Goal: Task Accomplishment & Management: Manage account settings

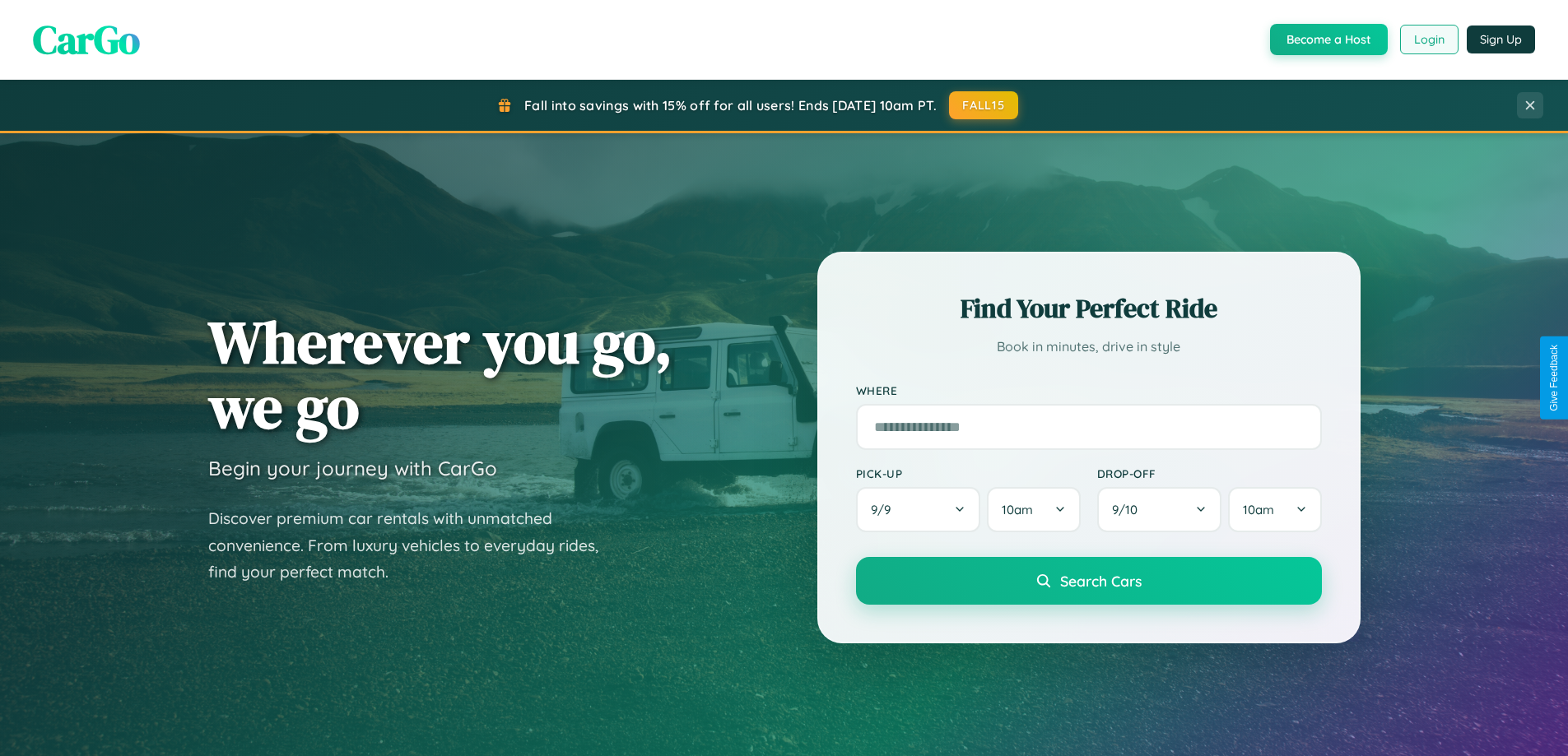
click at [1428, 39] on button "Login" at bounding box center [1429, 39] width 59 height 30
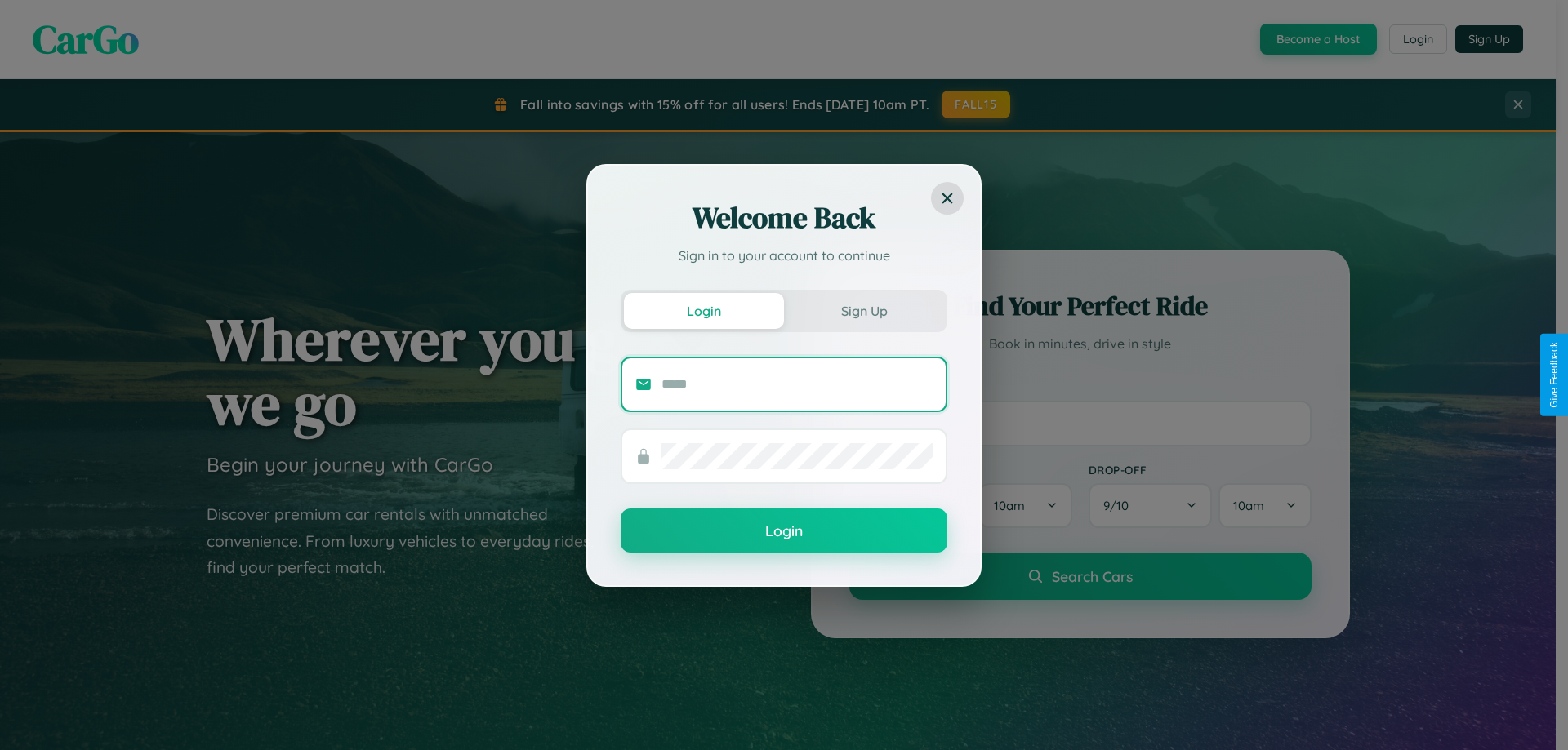
click at [797, 384] on input "text" at bounding box center [796, 385] width 271 height 26
type input "**********"
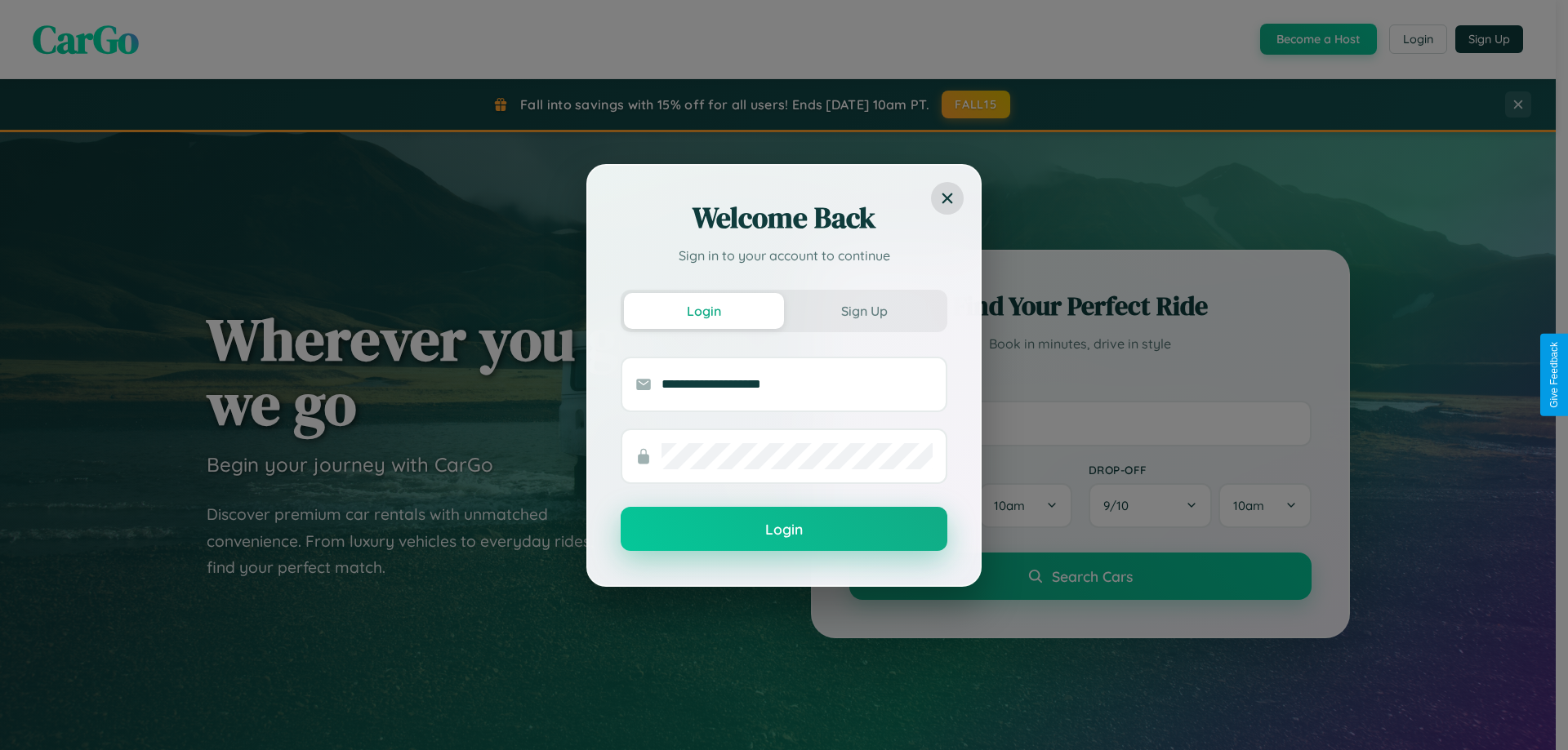
click at [784, 530] on button "Login" at bounding box center [784, 529] width 327 height 44
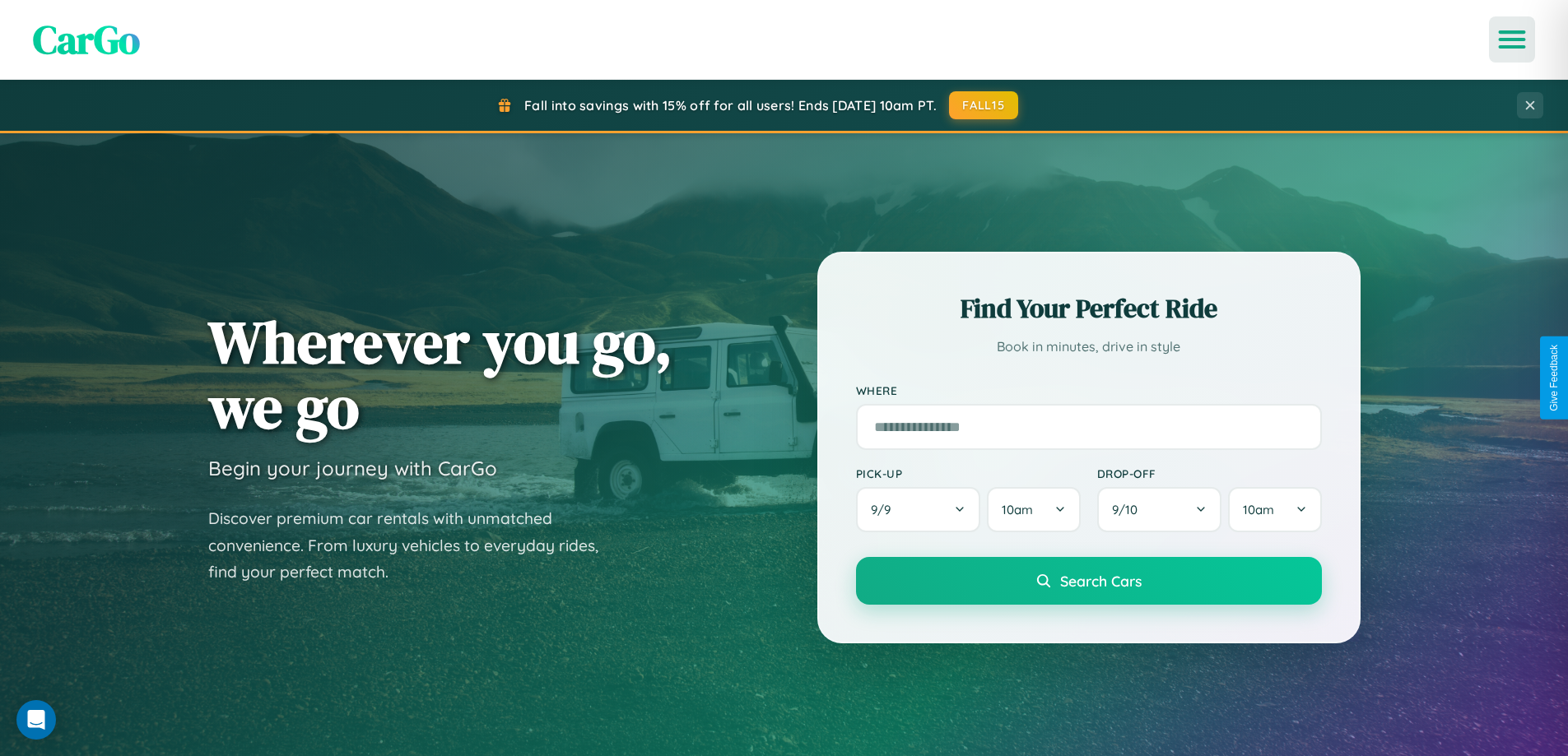
click at [1512, 39] on icon "Open menu" at bounding box center [1512, 39] width 24 height 15
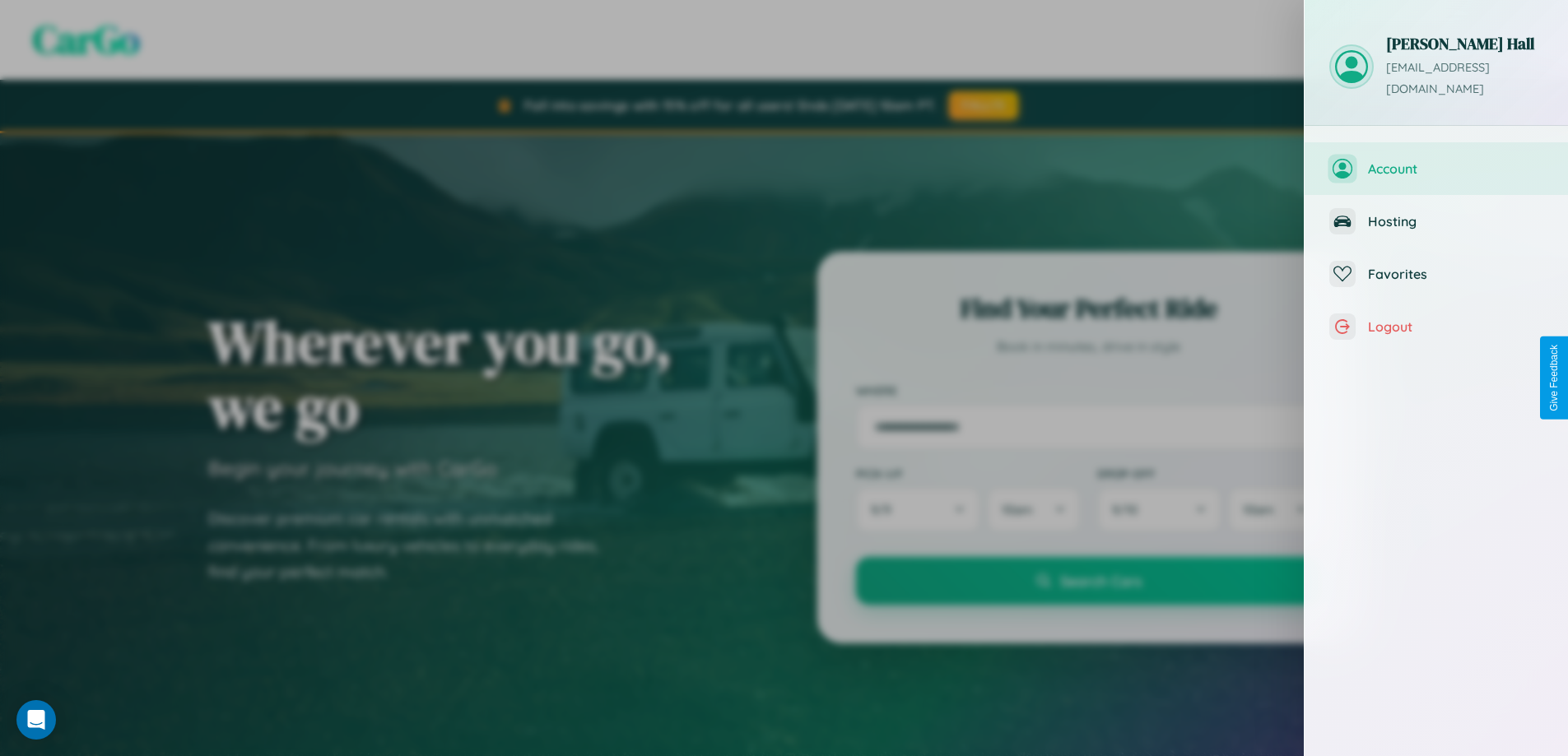
click at [1437, 160] on span "Account" at bounding box center [1455, 169] width 175 height 17
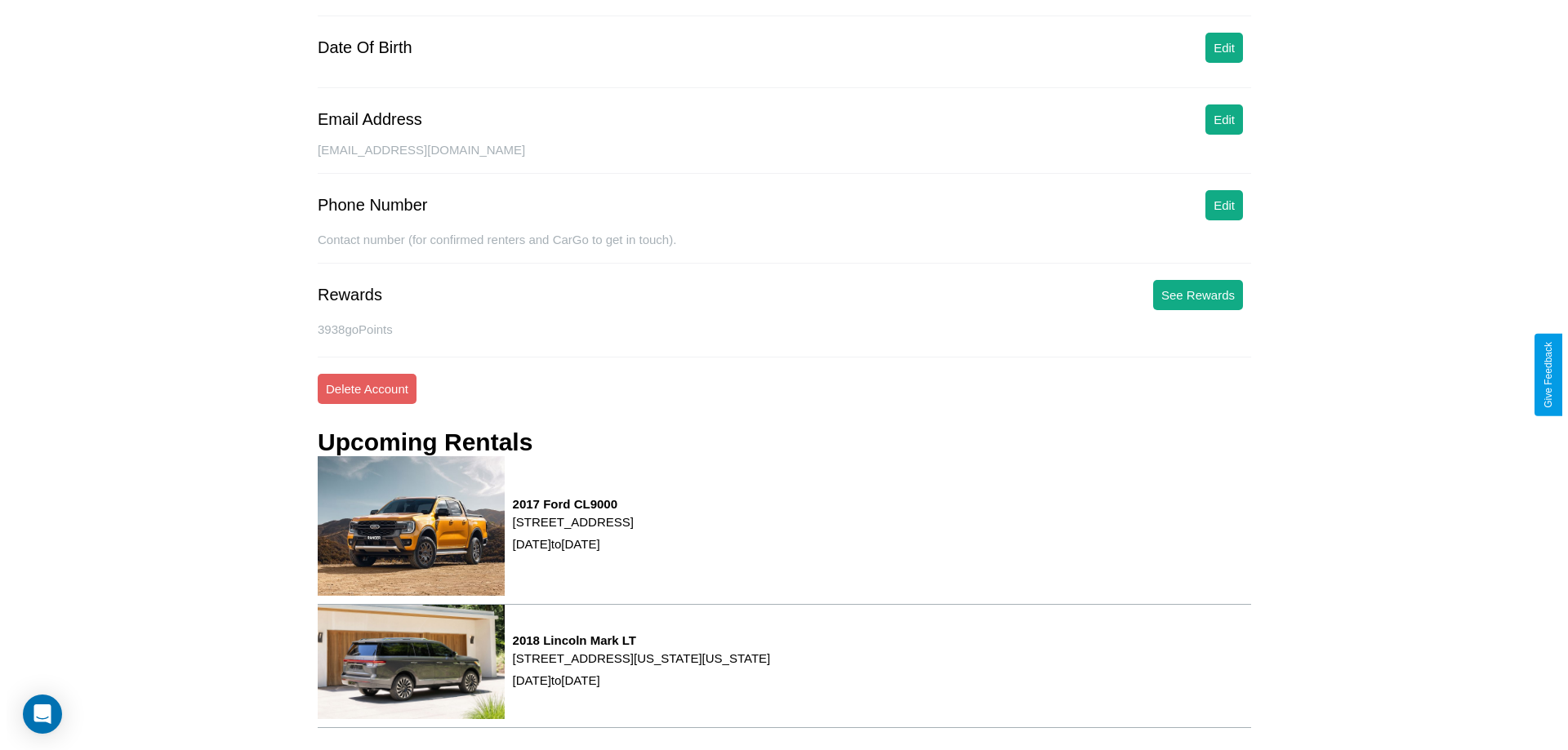
scroll to position [207, 0]
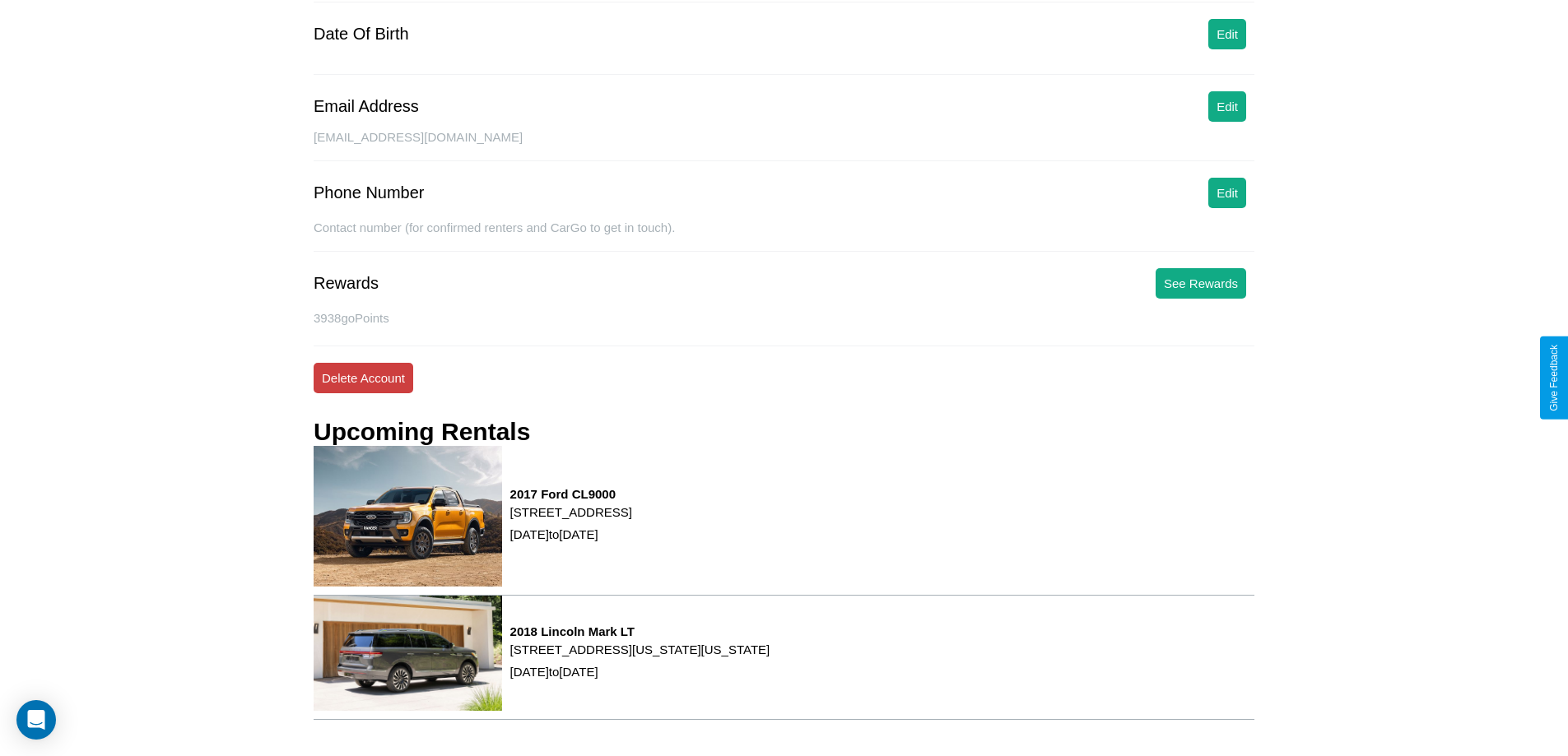
click at [363, 378] on button "Delete Account" at bounding box center [363, 378] width 100 height 31
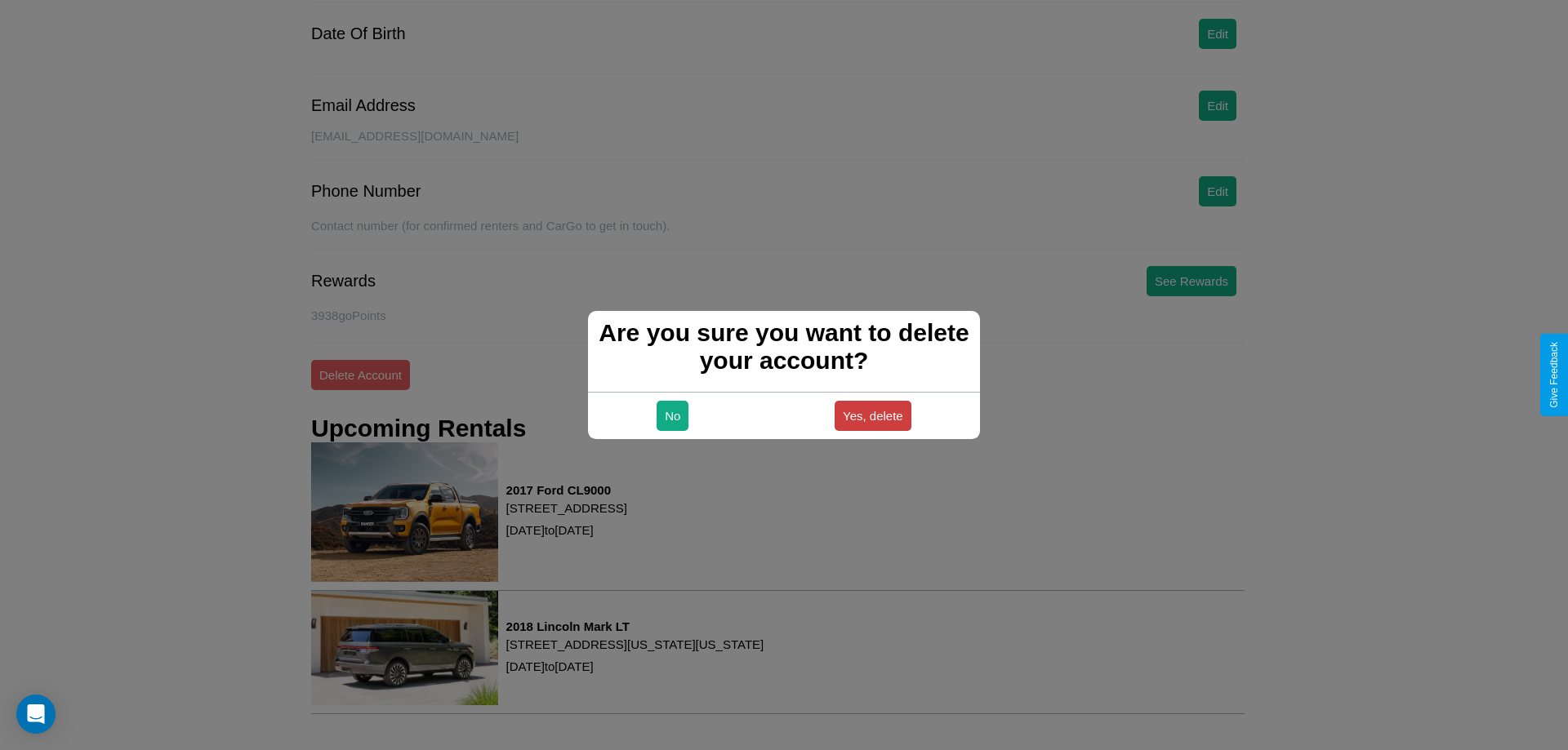
click at [872, 415] on button "Yes, delete" at bounding box center [872, 415] width 77 height 31
